Goal: Information Seeking & Learning: Learn about a topic

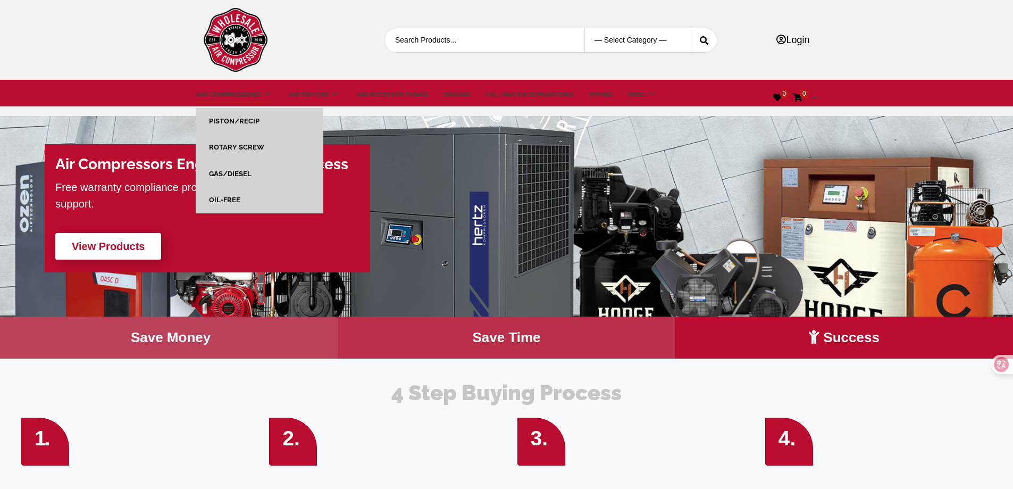
click at [222, 91] on link "Air Compressors" at bounding box center [234, 94] width 77 height 11
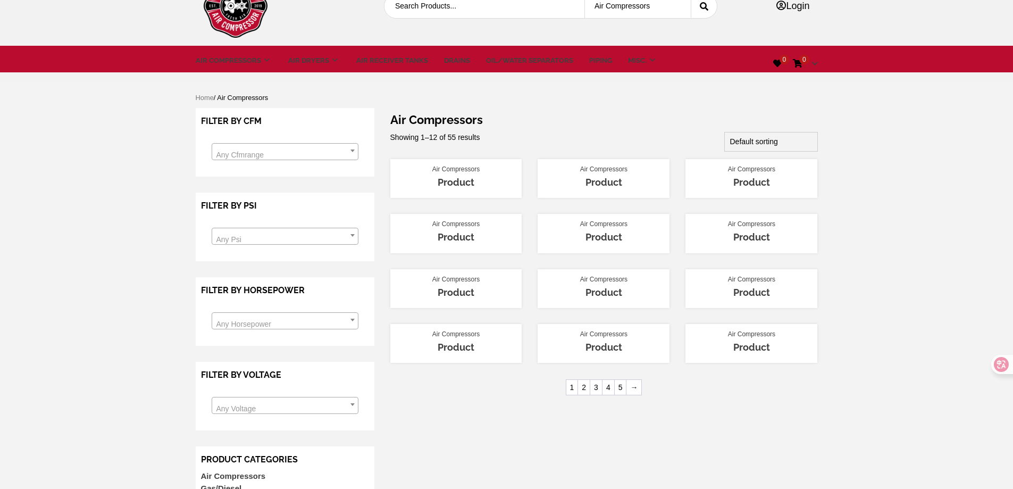
scroll to position [53, 0]
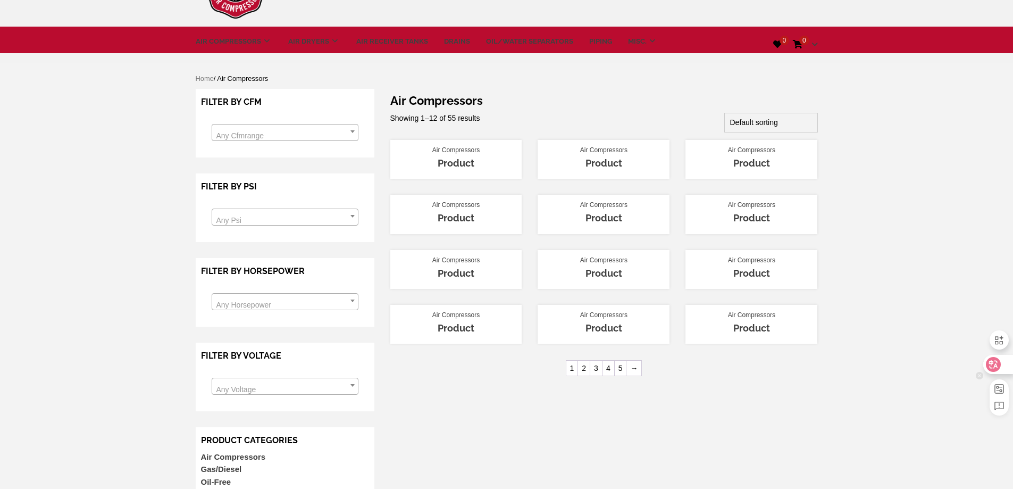
click at [993, 364] on icon at bounding box center [993, 364] width 9 height 9
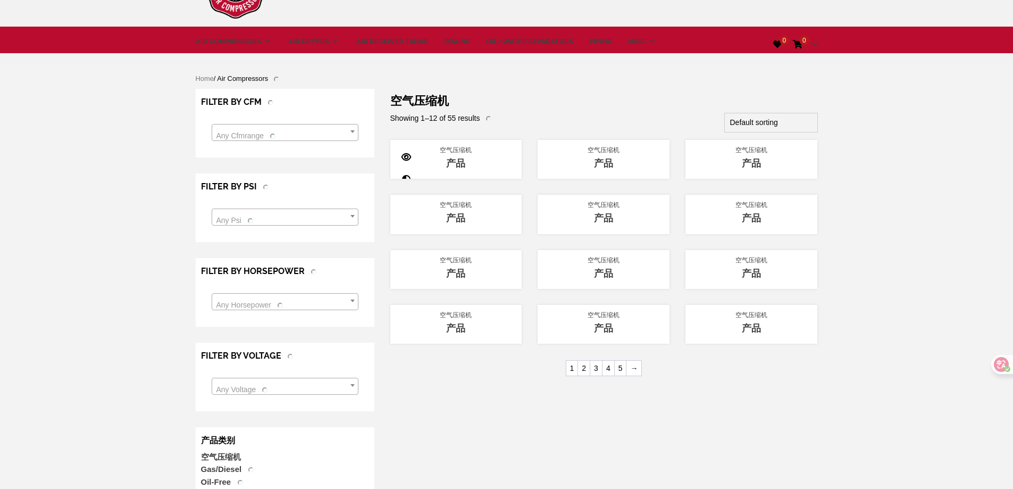
click at [457, 159] on font "产品" at bounding box center [455, 162] width 19 height 11
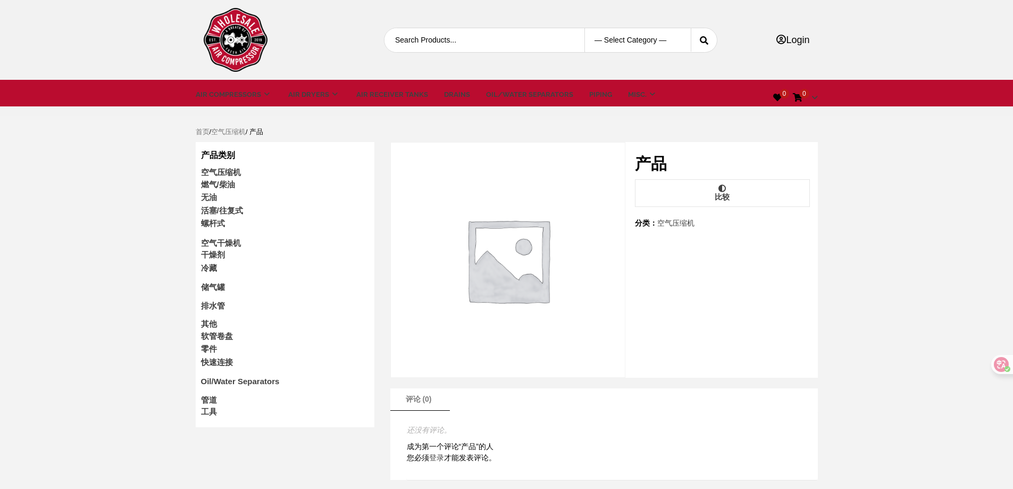
click at [229, 172] on font "空气压缩机" at bounding box center [221, 171] width 40 height 9
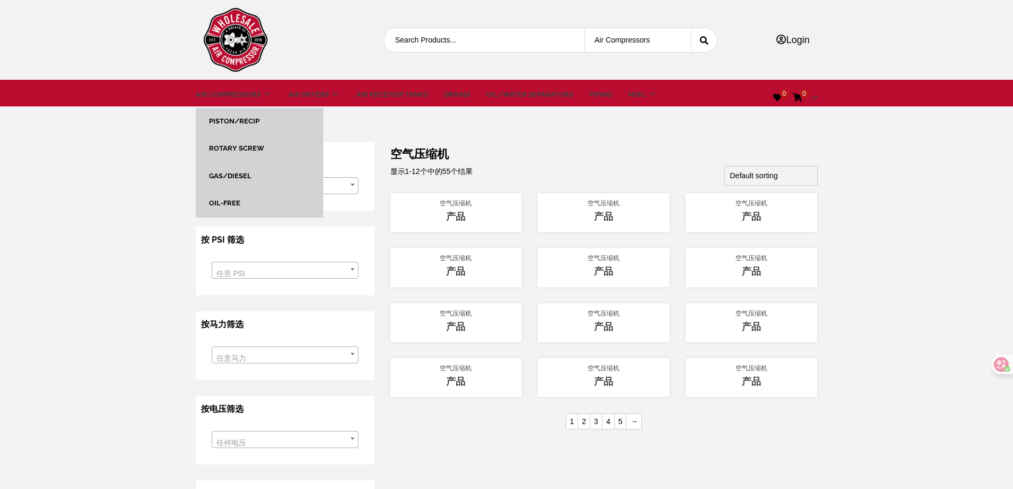
click at [255, 148] on link "Rotary Screw" at bounding box center [236, 148] width 55 height 8
